Goal: Information Seeking & Learning: Learn about a topic

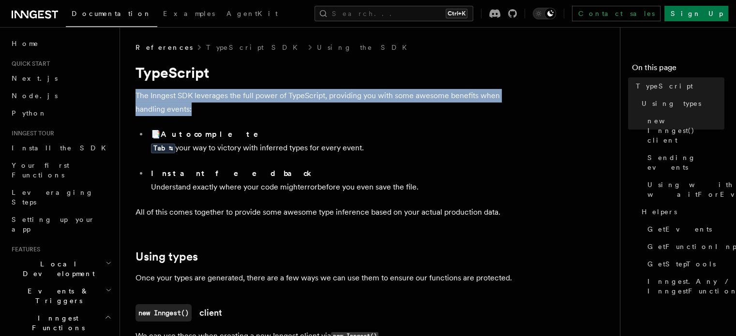
drag, startPoint x: 133, startPoint y: 90, endPoint x: 220, endPoint y: 104, distance: 87.6
click at [219, 103] on p "The Inngest SDK leverages the full power of TypeScript, providing you with some…" at bounding box center [328, 102] width 387 height 27
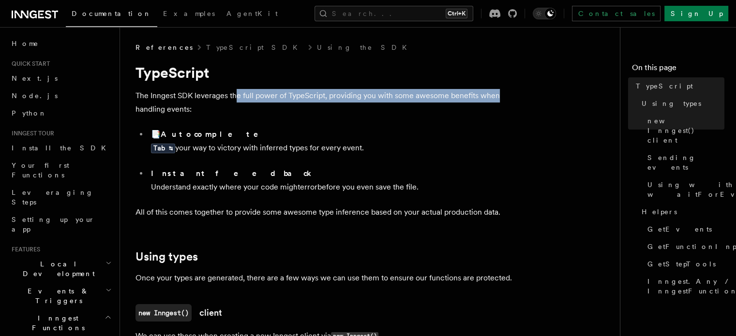
drag, startPoint x: 234, startPoint y: 98, endPoint x: 499, endPoint y: 95, distance: 265.0
click at [499, 95] on p "The Inngest SDK leverages the full power of TypeScript, providing you with some…" at bounding box center [328, 102] width 387 height 27
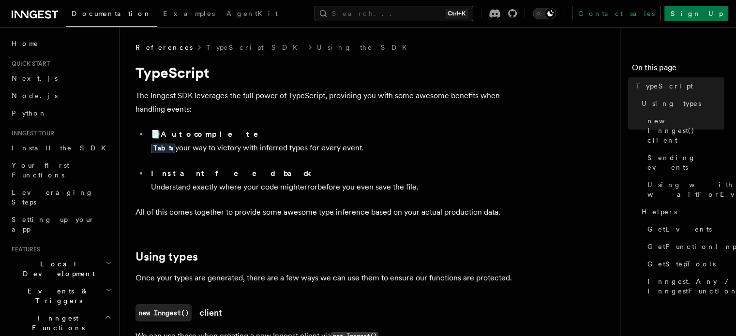
click at [211, 111] on p "The Inngest SDK leverages the full power of TypeScript, providing you with some…" at bounding box center [328, 102] width 387 height 27
drag, startPoint x: 174, startPoint y: 130, endPoint x: 219, endPoint y: 130, distance: 44.5
click at [219, 130] on li "📑 Autocomplete Tab ↹ your way to victory with inferred types for every event." at bounding box center [335, 145] width 374 height 35
click at [191, 165] on ul "📑 Autocomplete Tab ↹ your way to victory with inferred types for every event. I…" at bounding box center [328, 161] width 387 height 66
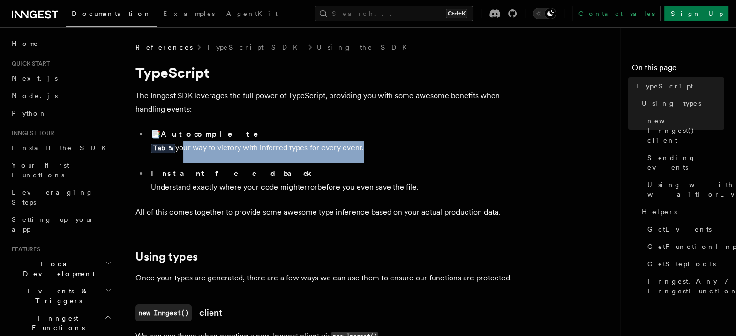
drag, startPoint x: 183, startPoint y: 146, endPoint x: 363, endPoint y: 147, distance: 179.4
click at [363, 147] on li "📑 Autocomplete Tab ↹ your way to victory with inferred types for every event." at bounding box center [335, 145] width 374 height 35
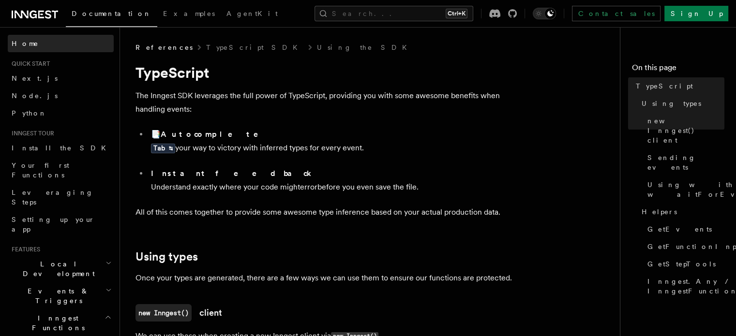
click at [19, 44] on span "Home" at bounding box center [25, 44] width 27 height 10
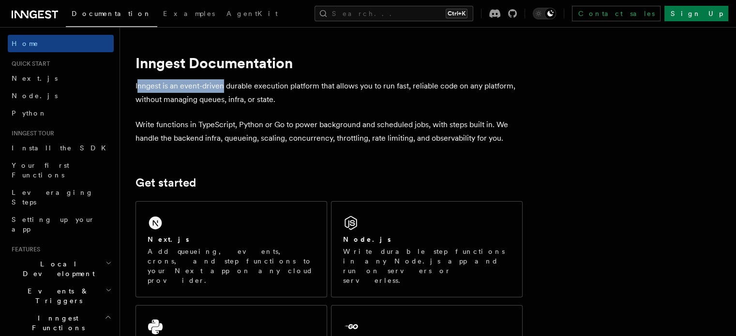
drag, startPoint x: 151, startPoint y: 90, endPoint x: 236, endPoint y: 87, distance: 85.2
click at [236, 87] on p "Inngest is an event-driven durable execution platform that allows you to run fa…" at bounding box center [328, 92] width 387 height 27
click at [259, 87] on p "Inngest is an event-driven durable execution platform that allows you to run fa…" at bounding box center [328, 92] width 387 height 27
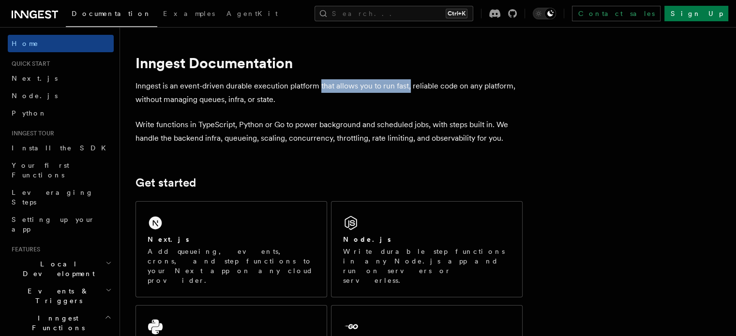
drag, startPoint x: 331, startPoint y: 89, endPoint x: 421, endPoint y: 92, distance: 90.0
click at [421, 92] on p "Inngest is an event-driven durable execution platform that allows you to run fa…" at bounding box center [328, 92] width 387 height 27
click at [431, 84] on p "Inngest is an event-driven durable execution platform that allows you to run fa…" at bounding box center [328, 92] width 387 height 27
drag, startPoint x: 422, startPoint y: 84, endPoint x: 451, endPoint y: 84, distance: 29.5
click at [451, 84] on p "Inngest is an event-driven durable execution platform that allows you to run fa…" at bounding box center [328, 92] width 387 height 27
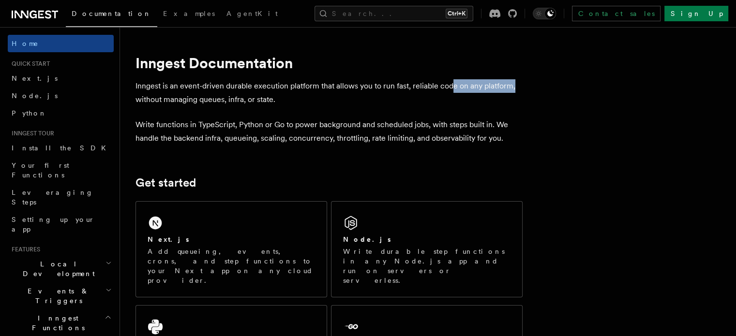
drag, startPoint x: 464, startPoint y: 86, endPoint x: 525, endPoint y: 88, distance: 60.5
click at [522, 88] on p "Inngest is an event-driven durable execution platform that allows you to run fa…" at bounding box center [328, 92] width 387 height 27
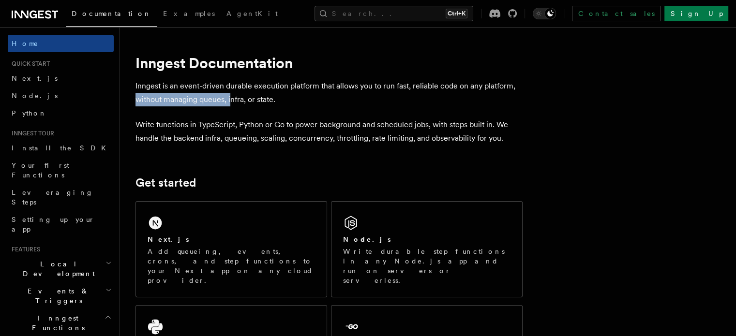
drag, startPoint x: 141, startPoint y: 103, endPoint x: 243, endPoint y: 103, distance: 102.0
click at [255, 103] on p "Inngest is an event-driven durable execution platform that allows you to run fa…" at bounding box center [328, 92] width 387 height 27
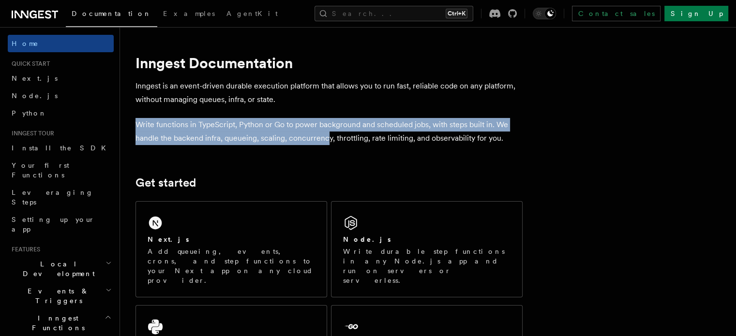
drag, startPoint x: 143, startPoint y: 125, endPoint x: 340, endPoint y: 143, distance: 197.7
click at [286, 128] on p "Write functions in TypeScript, Python or Go to power background and scheduled j…" at bounding box center [328, 131] width 387 height 27
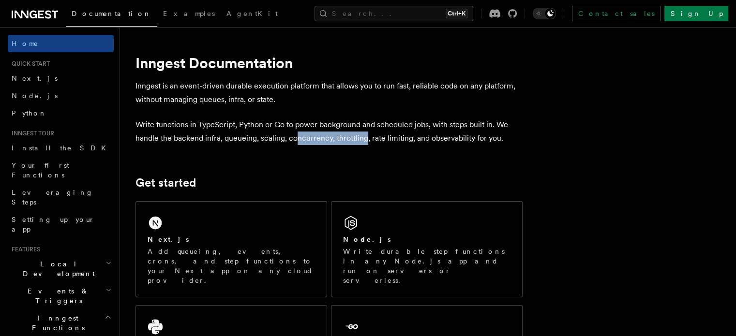
drag, startPoint x: 309, startPoint y: 141, endPoint x: 377, endPoint y: 139, distance: 67.7
click at [377, 139] on p "Write functions in TypeScript, Python or Go to power background and scheduled j…" at bounding box center [328, 131] width 387 height 27
drag, startPoint x: 399, startPoint y: 138, endPoint x: 420, endPoint y: 138, distance: 20.8
click at [420, 138] on p "Write functions in TypeScript, Python or Go to power background and scheduled j…" at bounding box center [328, 131] width 387 height 27
drag, startPoint x: 430, startPoint y: 137, endPoint x: 450, endPoint y: 137, distance: 19.8
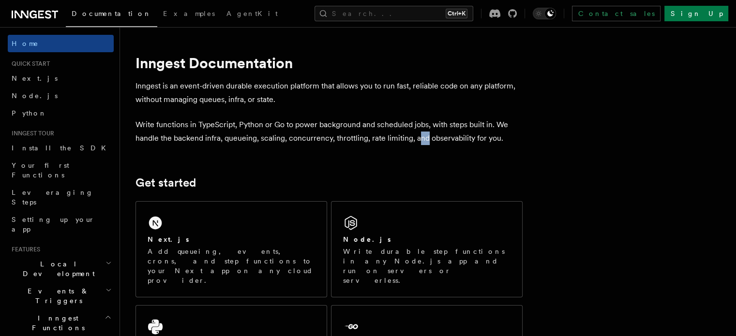
click at [437, 137] on p "Write functions in TypeScript, Python or Go to power background and scheduled j…" at bounding box center [328, 131] width 387 height 27
drag, startPoint x: 498, startPoint y: 139, endPoint x: 522, endPoint y: 142, distance: 23.9
click at [522, 142] on p "Write functions in TypeScript, Python or Go to power background and scheduled j…" at bounding box center [328, 131] width 387 height 27
drag, startPoint x: 306, startPoint y: 147, endPoint x: 205, endPoint y: 143, distance: 101.1
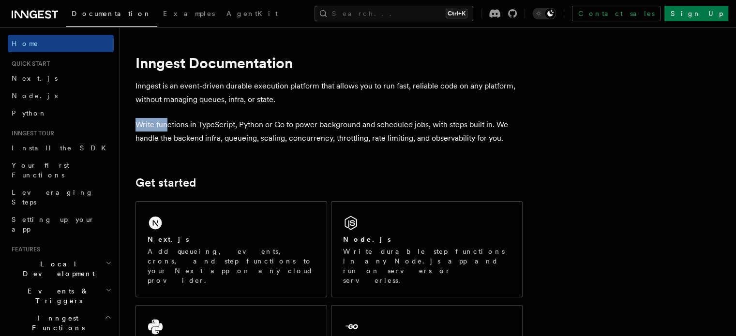
drag, startPoint x: 148, startPoint y: 120, endPoint x: 181, endPoint y: 124, distance: 33.2
click at [181, 124] on p "Write functions in TypeScript, Python or Go to power background and scheduled j…" at bounding box center [328, 131] width 387 height 27
click at [159, 90] on p "Inngest is an event-driven durable execution platform that allows you to run fa…" at bounding box center [328, 92] width 387 height 27
drag, startPoint x: 151, startPoint y: 85, endPoint x: 230, endPoint y: 92, distance: 79.7
click at [230, 92] on p "Inngest is an event-driven durable execution platform that allows you to run fa…" at bounding box center [328, 92] width 387 height 27
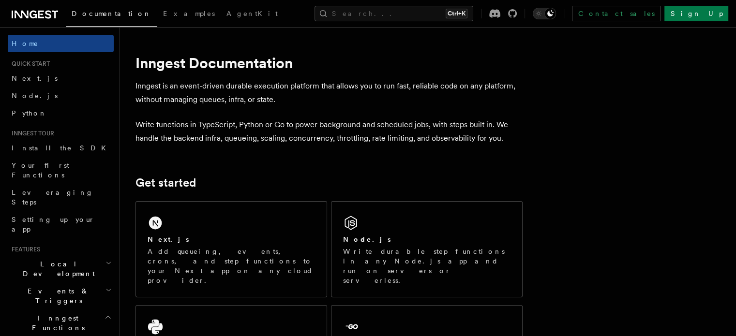
click at [271, 101] on p "Inngest is an event-driven durable execution platform that allows you to run fa…" at bounding box center [328, 92] width 387 height 27
drag, startPoint x: 150, startPoint y: 67, endPoint x: 170, endPoint y: 66, distance: 19.9
click at [170, 66] on h1 "Inngest Documentation" at bounding box center [328, 62] width 387 height 17
click at [150, 63] on h1 "Inngest Documentation" at bounding box center [328, 62] width 387 height 17
drag, startPoint x: 147, startPoint y: 63, endPoint x: 197, endPoint y: 68, distance: 51.0
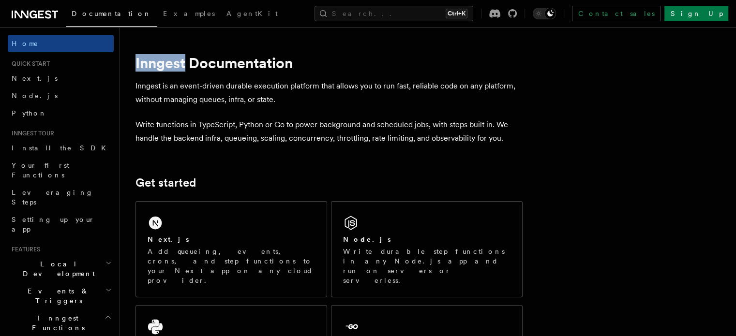
copy h1 "Inngest"
